Goal: Transaction & Acquisition: Purchase product/service

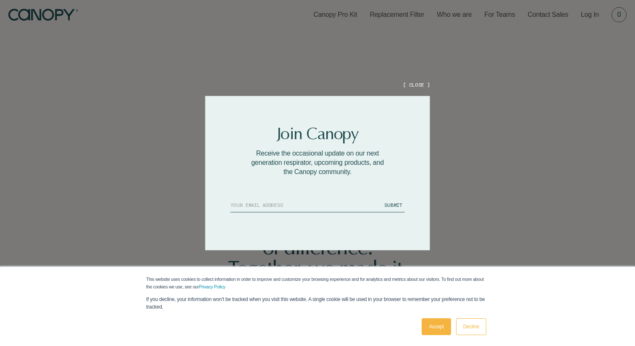
click at [412, 87] on button "[ CLOSE ]" at bounding box center [416, 84] width 27 height 7
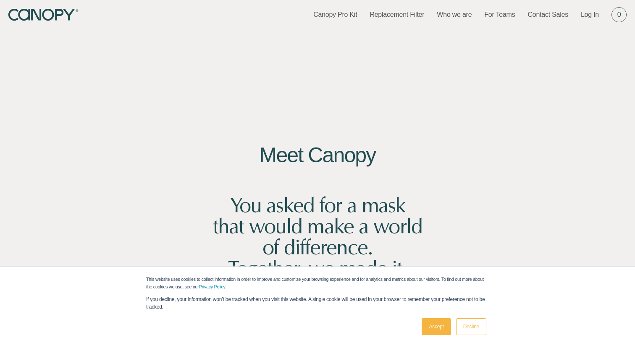
click at [437, 327] on link "Accept" at bounding box center [436, 326] width 29 height 17
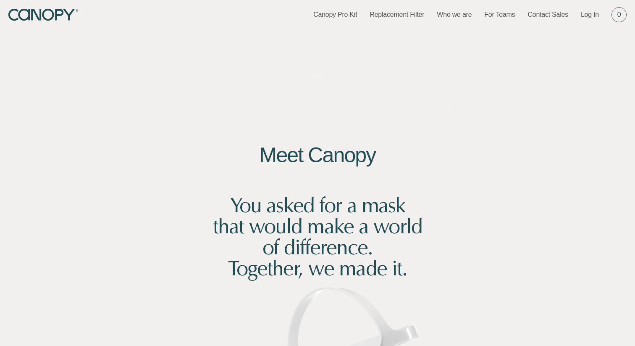
drag, startPoint x: 399, startPoint y: 267, endPoint x: 408, endPoint y: 270, distance: 9.4
click at [401, 267] on h2 "You asked for a mask that would make a world of difference. Together, we made i…" at bounding box center [317, 226] width 223 height 105
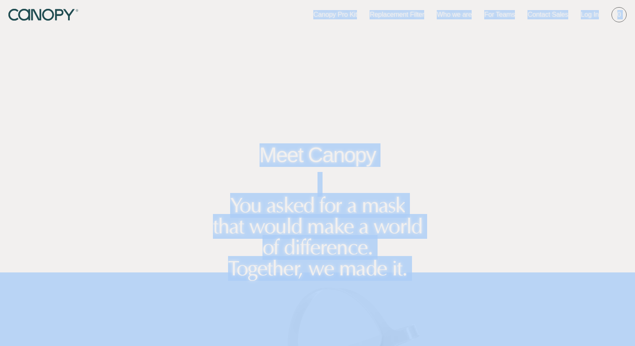
click at [409, 270] on h2 "You asked for a mask that would make a world of difference. Together, we made i…" at bounding box center [317, 226] width 223 height 105
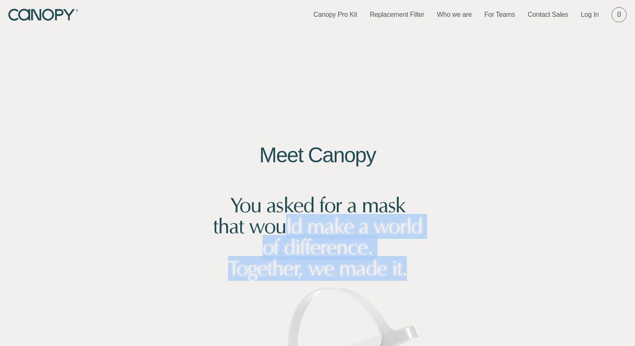
drag, startPoint x: 390, startPoint y: 267, endPoint x: 287, endPoint y: 235, distance: 108.8
click at [286, 235] on h2 "You asked for a mask that would make a world of difference. Together, we made i…" at bounding box center [317, 226] width 223 height 105
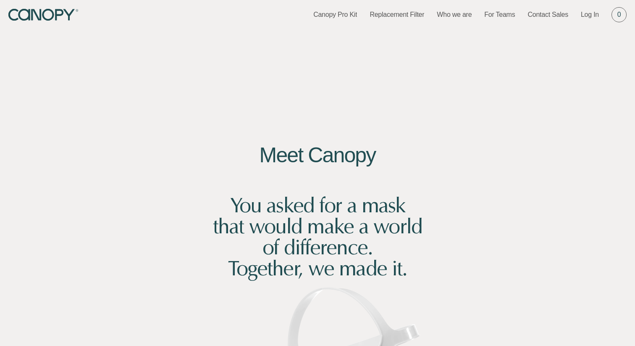
click at [289, 235] on h2 "You asked for a mask that would make a world of difference. Together, we made i…" at bounding box center [317, 226] width 223 height 105
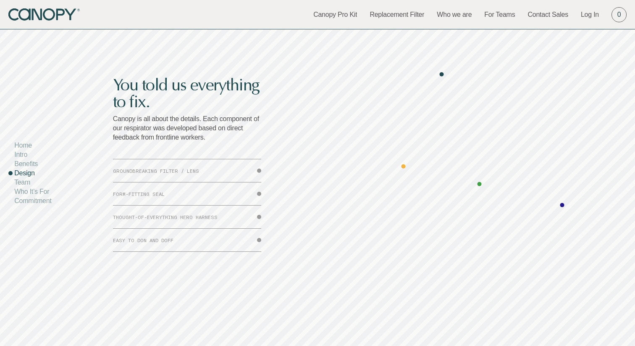
scroll to position [2336, 0]
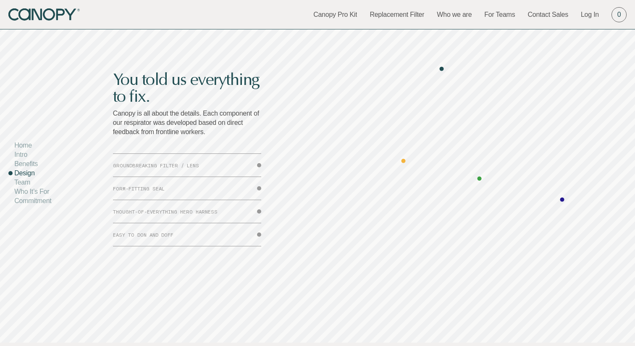
click at [197, 164] on button "GROUNDBREAKING FILTER / LENS" at bounding box center [187, 165] width 148 height 23
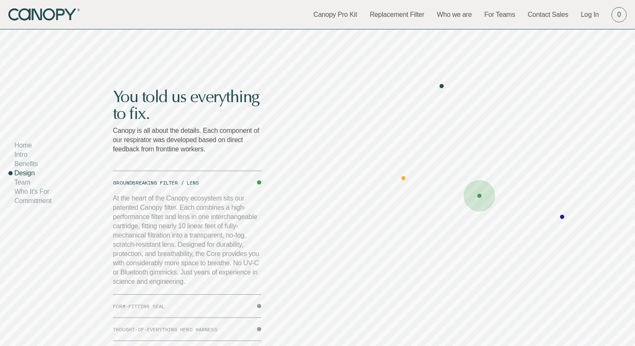
scroll to position [2316, 0]
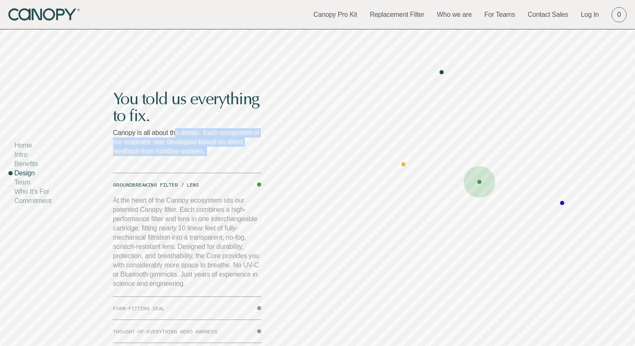
drag, startPoint x: 203, startPoint y: 149, endPoint x: 177, endPoint y: 130, distance: 32.8
click at [177, 130] on div "You told us everything to fix. Canopy is all about the details. Each component …" at bounding box center [187, 227] width 148 height 275
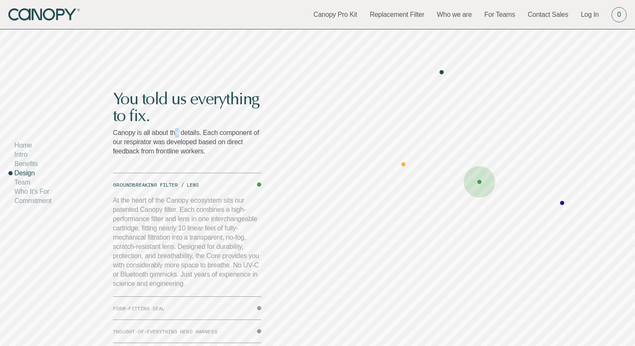
click at [178, 132] on p "Canopy is all about the details. Each component of our respirator was developed…" at bounding box center [187, 142] width 148 height 28
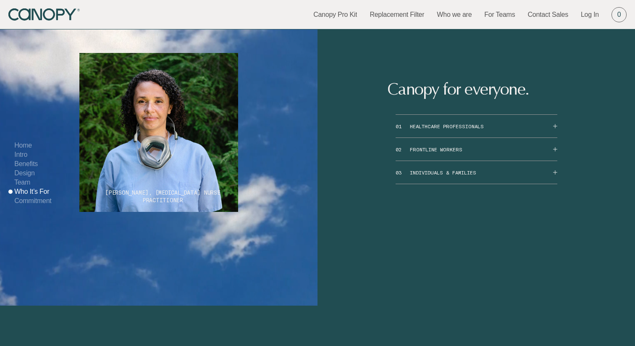
scroll to position [4064, 0]
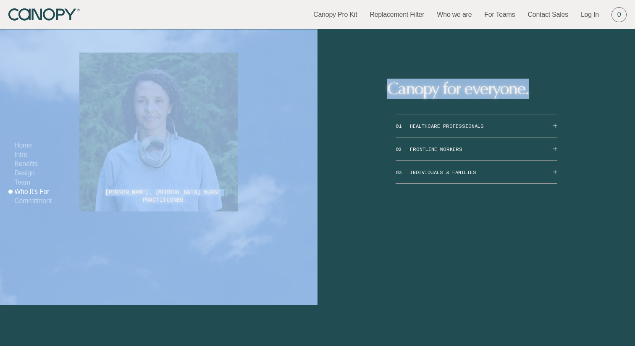
drag, startPoint x: 525, startPoint y: 147, endPoint x: 313, endPoint y: 109, distance: 215.4
click at [312, 109] on div "[PERSON_NAME], [MEDICAL_DATA] Nurse Practitioner Canopy for everyone. 01 HEALTH…" at bounding box center [317, 132] width 635 height 346
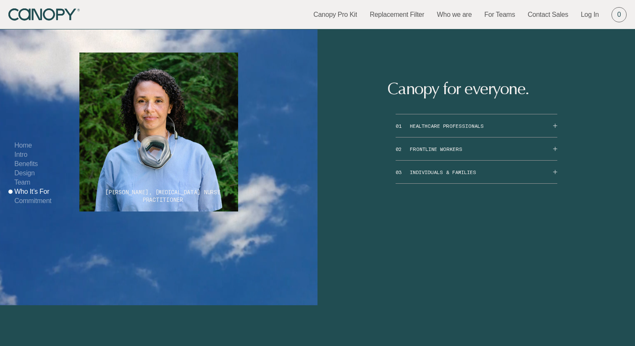
click at [396, 97] on h2 "Canopy for everyone." at bounding box center [476, 88] width 178 height 17
click at [469, 137] on button "01 HEALTHCARE PROFESSIONALS" at bounding box center [477, 125] width 162 height 23
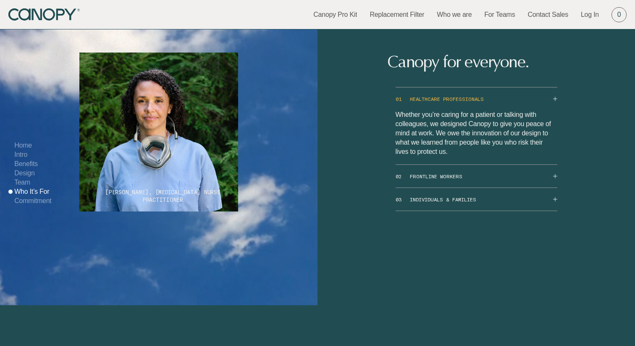
click at [472, 110] on button "01 HEALTHCARE PROFESSIONALS" at bounding box center [477, 98] width 162 height 23
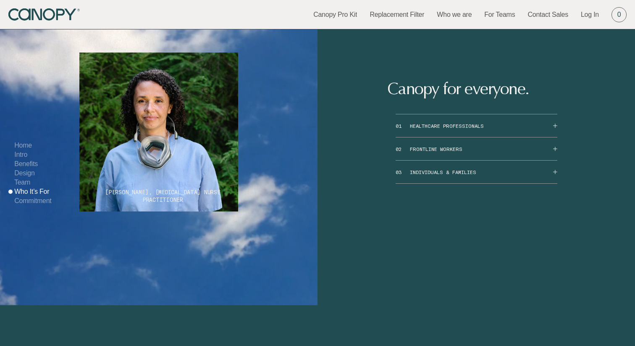
click at [440, 160] on button "02 FRONTLINE WORKERS" at bounding box center [477, 148] width 162 height 23
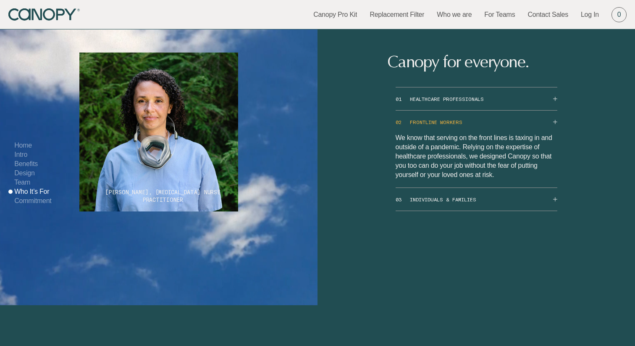
click at [443, 133] on button "02 FRONTLINE WORKERS" at bounding box center [477, 121] width 162 height 23
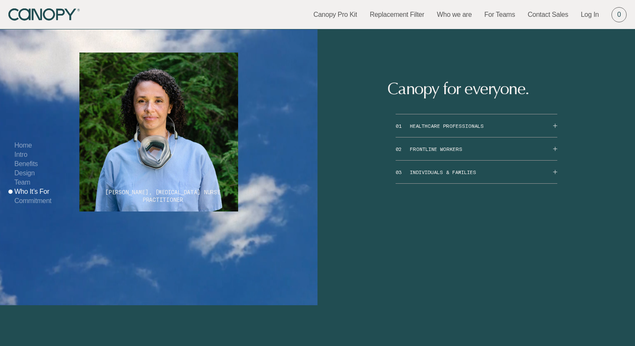
click at [439, 183] on button "03 INDIVIDUALS & FAMILIES" at bounding box center [477, 171] width 162 height 23
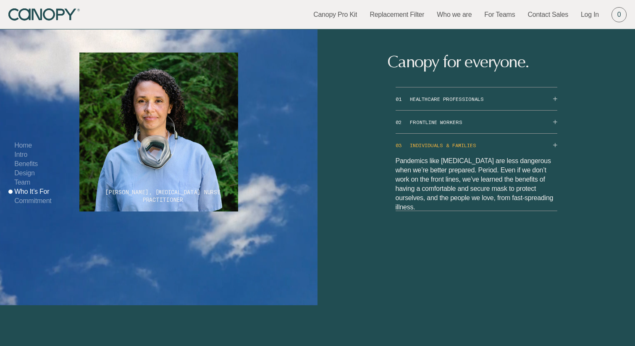
click at [445, 156] on button "03 INDIVIDUALS & FAMILIES" at bounding box center [477, 145] width 162 height 23
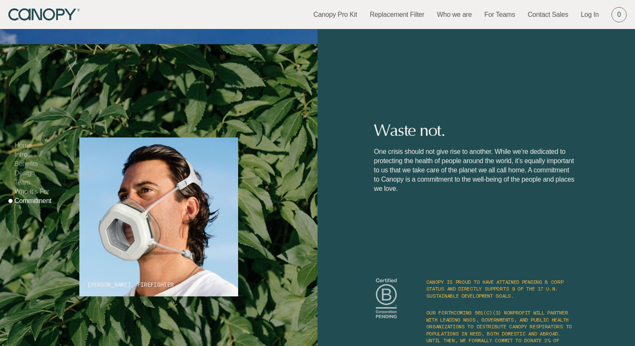
scroll to position [4323, 0]
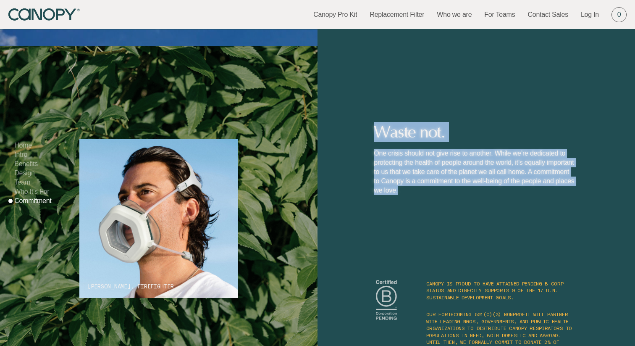
drag, startPoint x: 388, startPoint y: 194, endPoint x: 448, endPoint y: 260, distance: 89.8
click at [448, 268] on div "[PERSON_NAME], Firefighter Waste not. One crisis should not give rise to anothe…" at bounding box center [317, 219] width 635 height 346
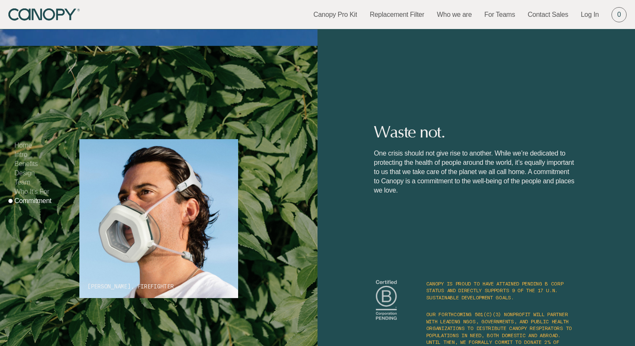
click at [449, 202] on div "[PERSON_NAME], Firefighter Waste not. One crisis should not give rise to anothe…" at bounding box center [474, 162] width 200 height 78
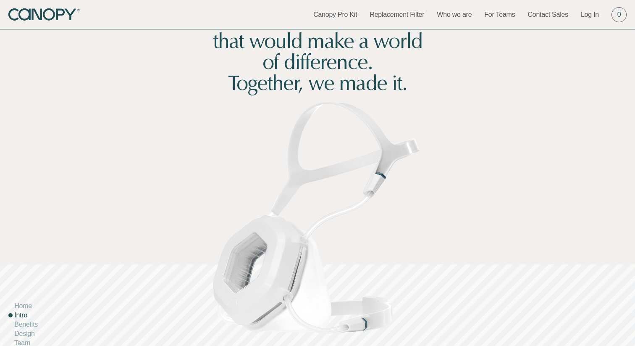
scroll to position [0, 0]
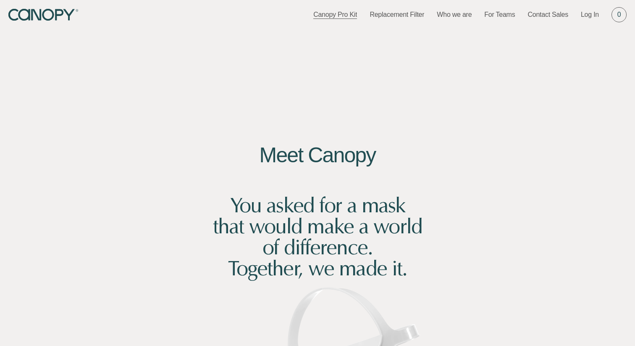
click at [331, 14] on link "Canopy Pro Kit" at bounding box center [335, 14] width 44 height 9
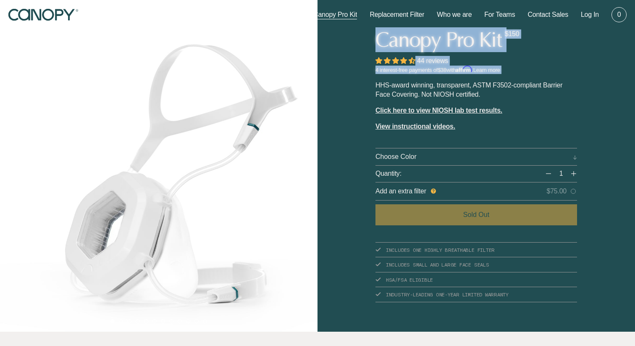
drag, startPoint x: 378, startPoint y: 38, endPoint x: 408, endPoint y: 72, distance: 45.3
click at [409, 73] on div "Canopy Pro Kit $150 44 reviews 4 interest-free payments of $38 with Affirm . Le…" at bounding box center [476, 165] width 202 height 331
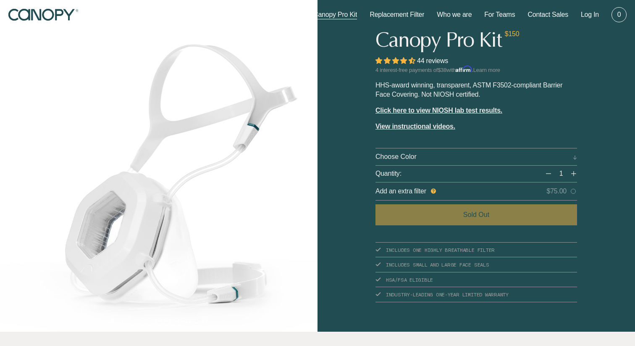
click at [406, 68] on p "4 interest-free payments of $38 with Affirm . Learn more" at bounding box center [476, 69] width 202 height 8
